Goal: Navigation & Orientation: Find specific page/section

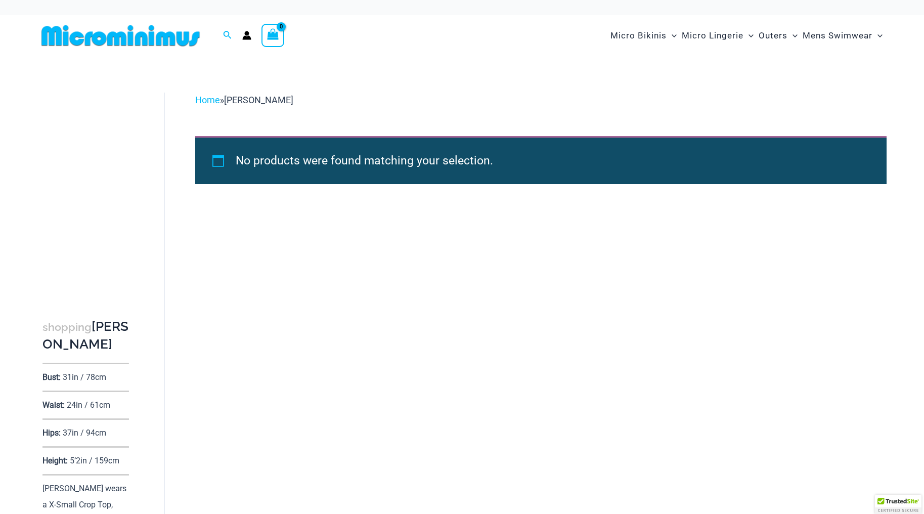
click at [198, 267] on div "shopping Jade Bust: 31in / 78cm Waist: 24in / 61cm Hips: 37in / 94cm Height: 5’…" at bounding box center [462, 310] width 890 height 508
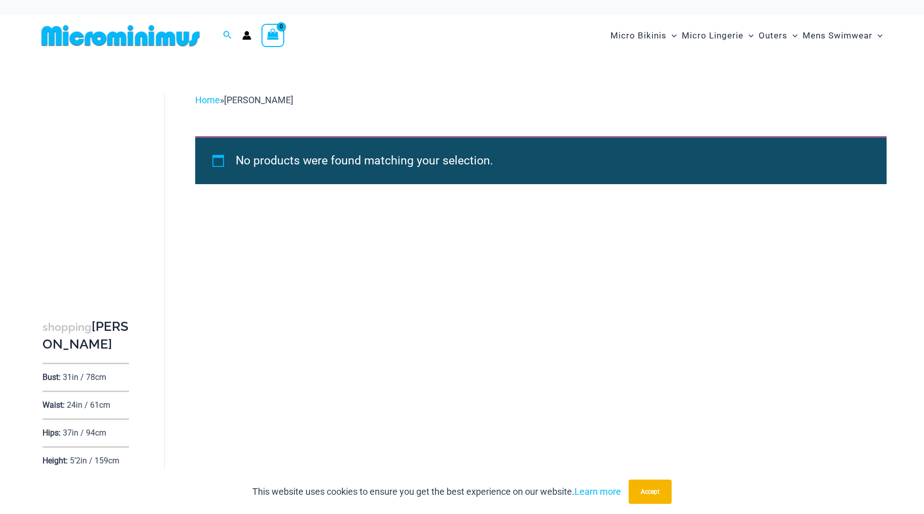
click at [144, 37] on img at bounding box center [120, 35] width 166 height 23
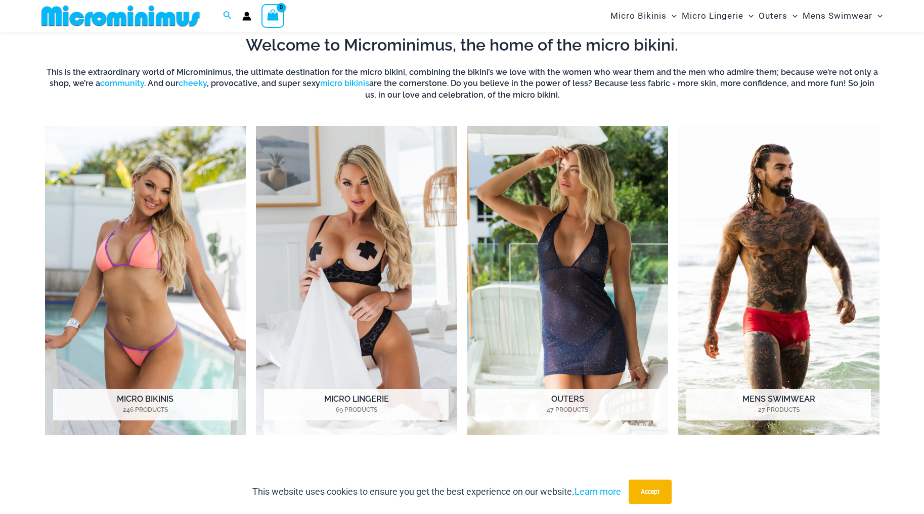
scroll to position [425, 0]
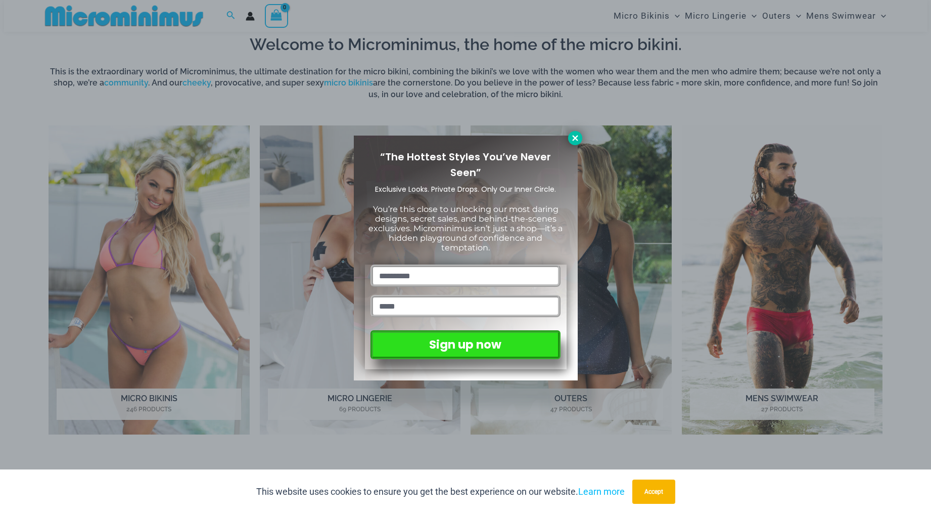
click at [577, 136] on icon at bounding box center [575, 138] width 6 height 6
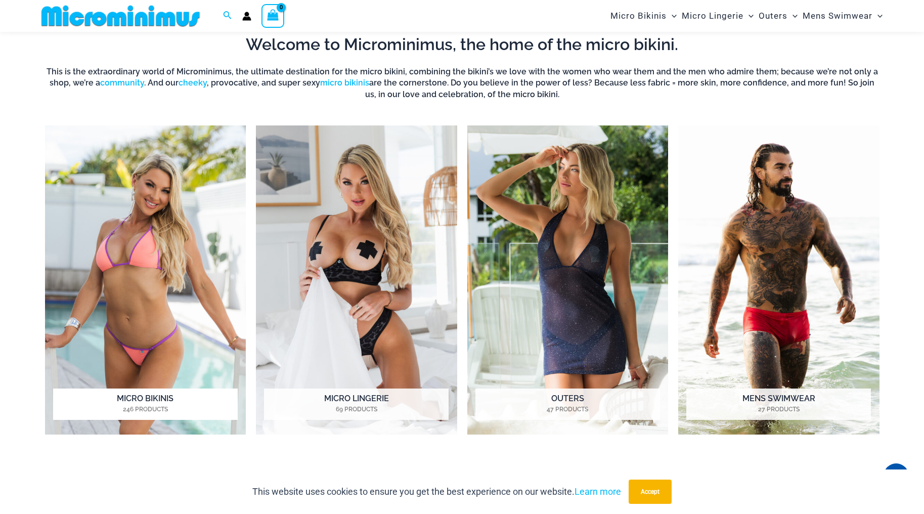
click at [152, 407] on mark "246 Products" at bounding box center [145, 408] width 185 height 9
click at [375, 417] on h2 "Micro Lingerie 69 Products" at bounding box center [356, 403] width 185 height 31
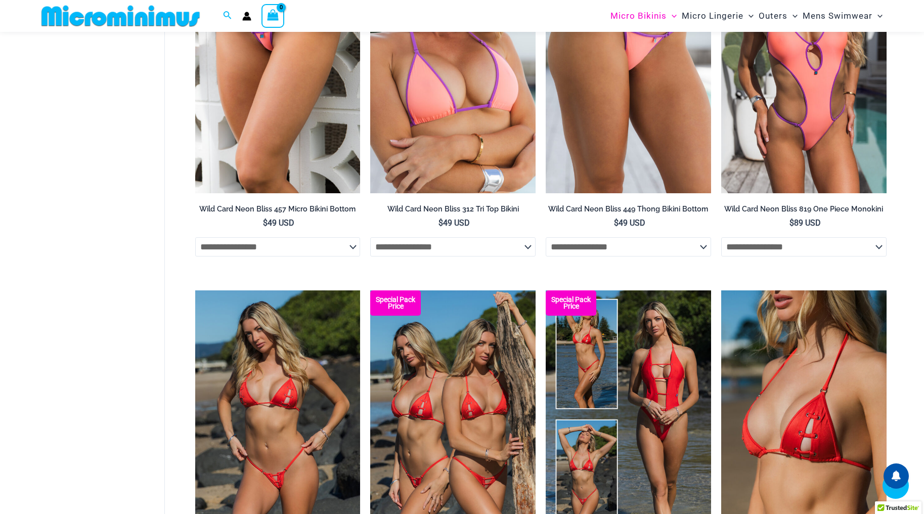
scroll to position [708, 0]
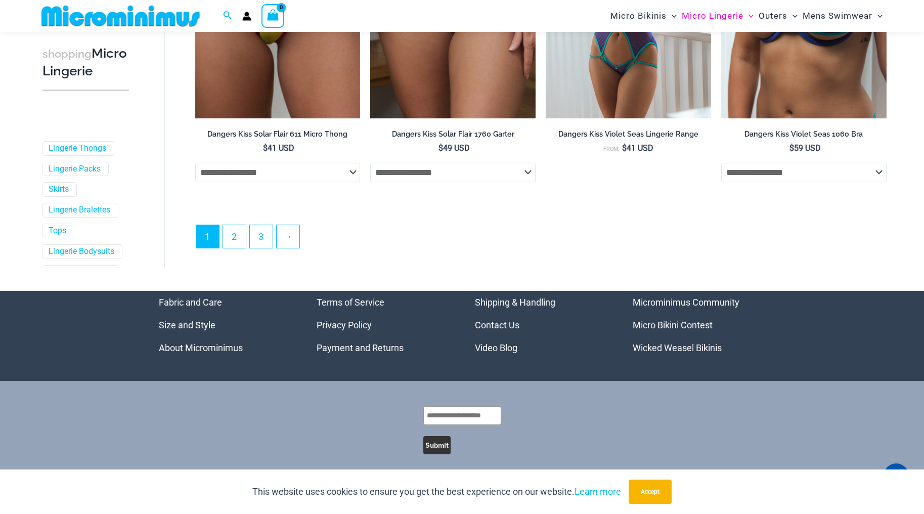
scroll to position [2727, 0]
